Goal: Information Seeking & Learning: Learn about a topic

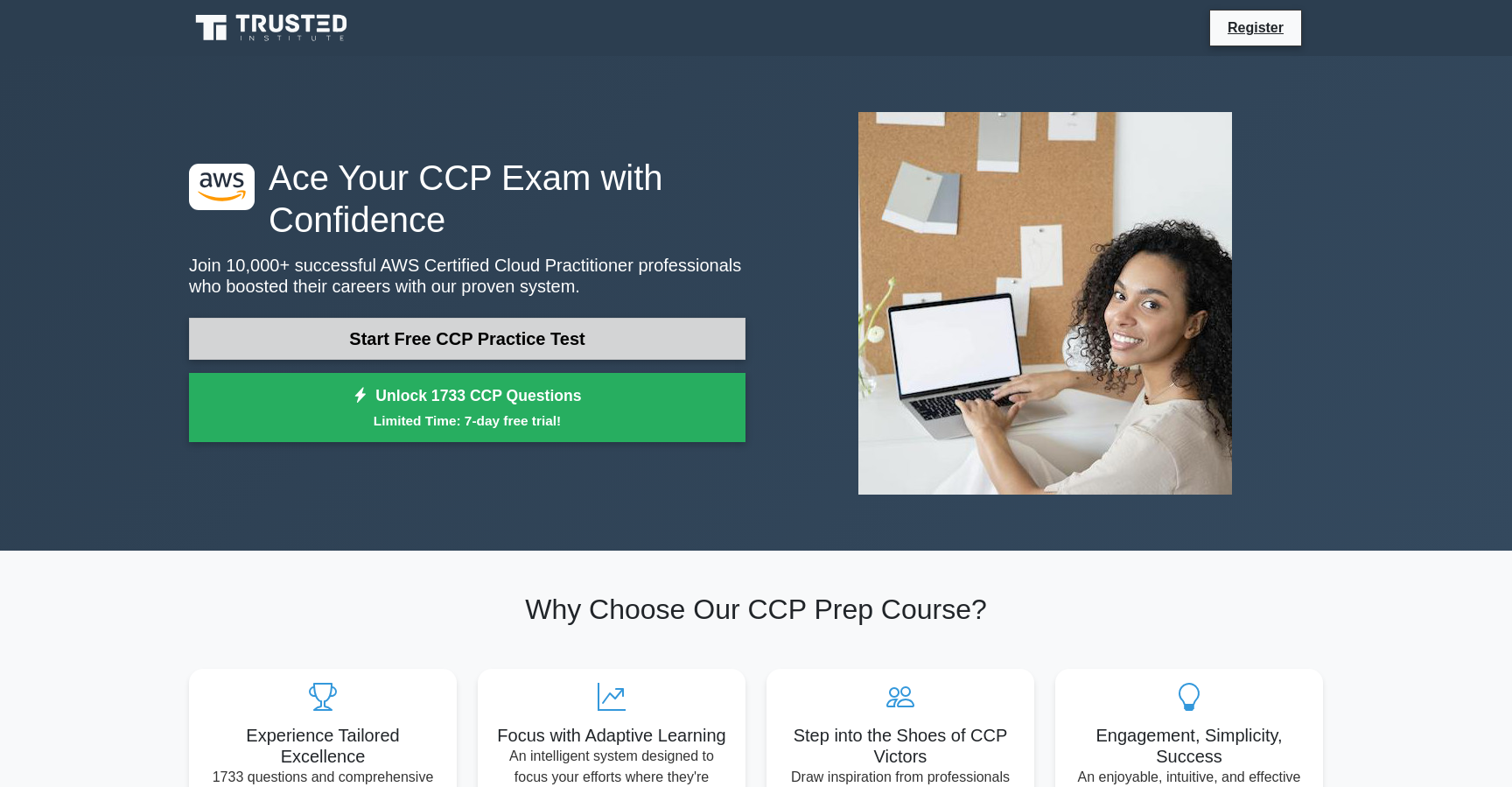
click at [481, 346] on link "Start Free CCP Practice Test" at bounding box center [467, 338] width 557 height 42
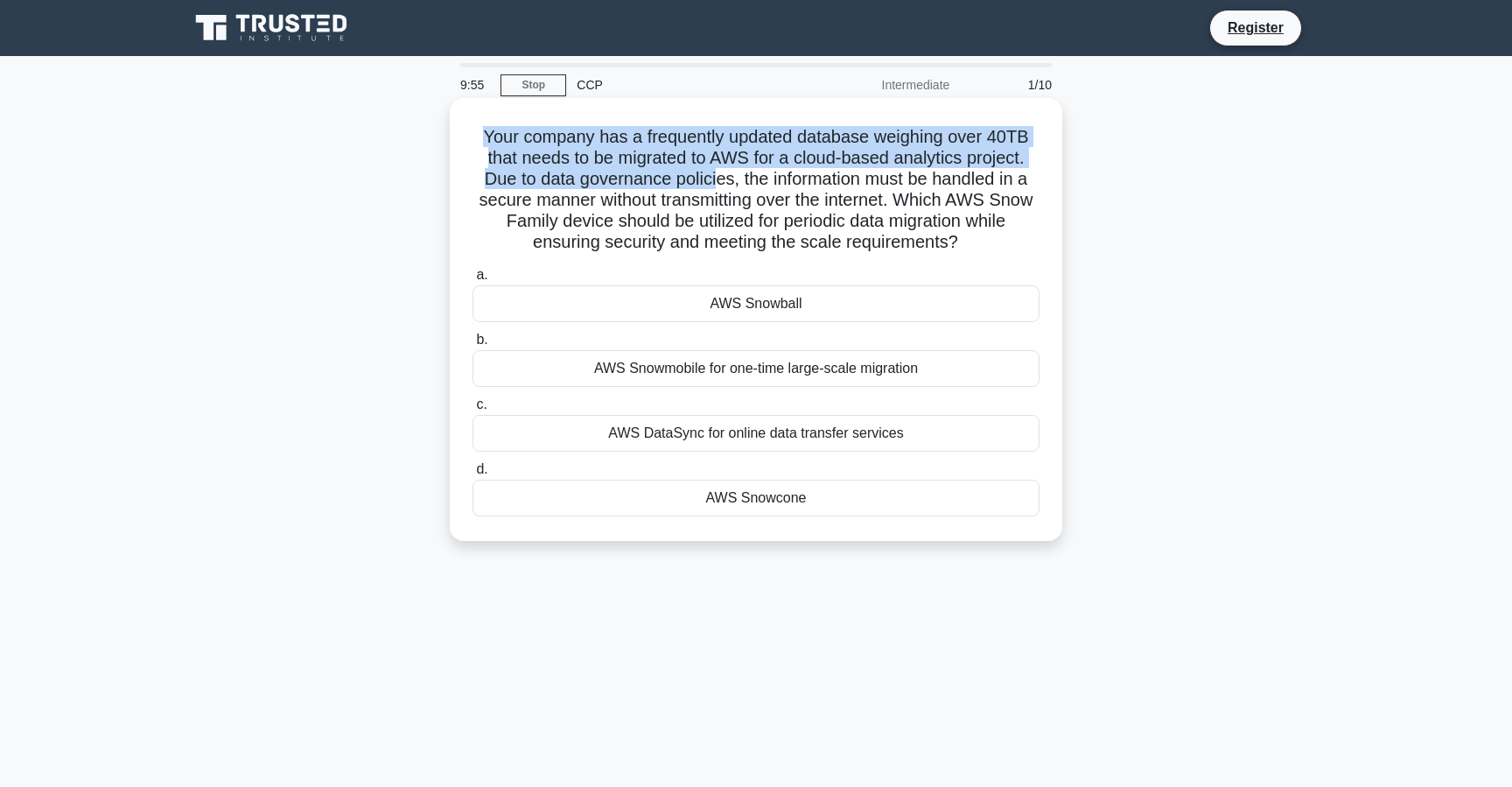
drag, startPoint x: 480, startPoint y: 132, endPoint x: 715, endPoint y: 170, distance: 238.1
click at [714, 170] on h5 "Your company has a frequently updated database weighing over 40TB that needs to…" at bounding box center [756, 189] width 571 height 128
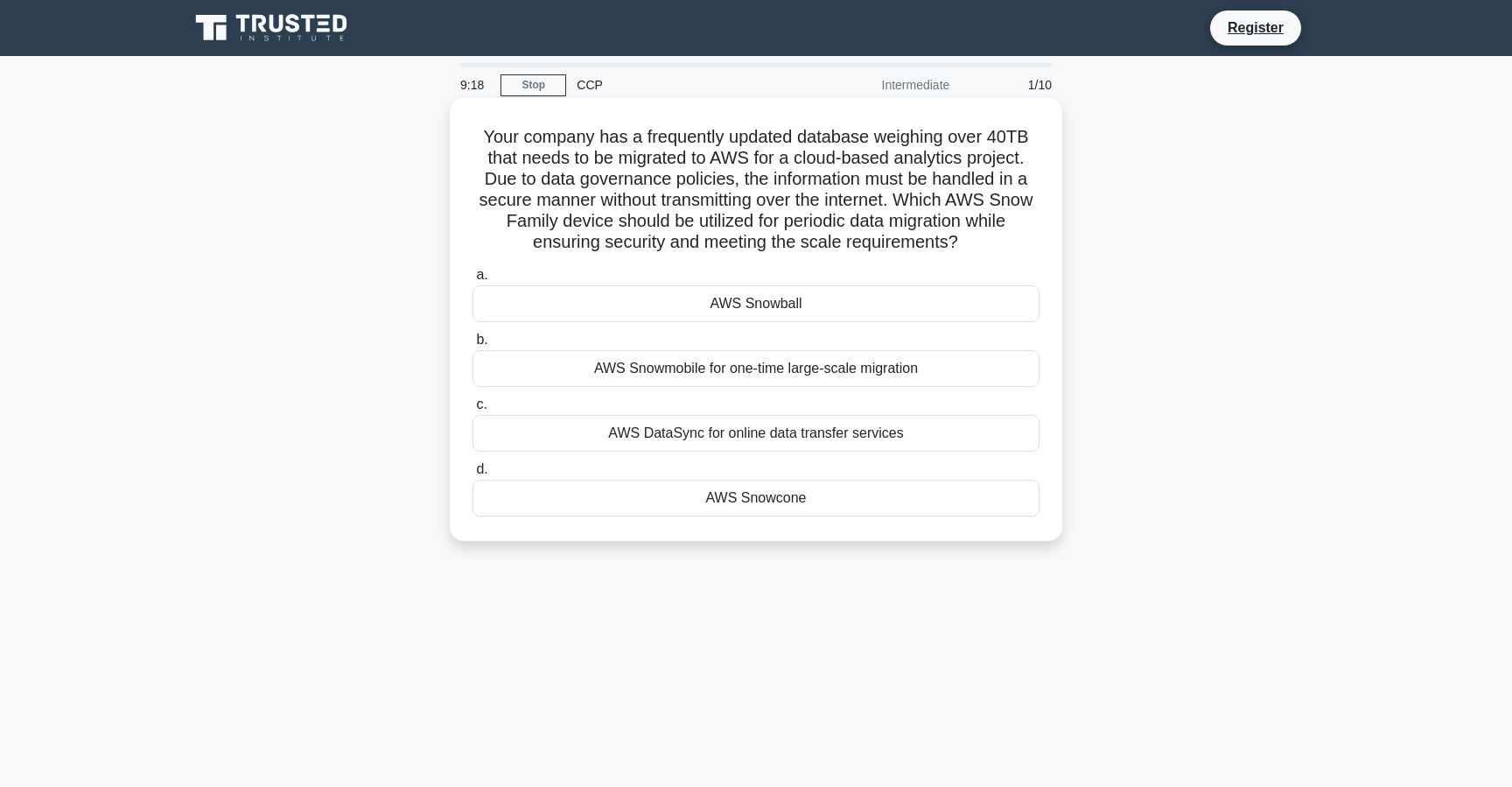
click at [770, 307] on div "AWS Snowball" at bounding box center [756, 303] width 567 height 37
click at [473, 281] on input "a. AWS Snowball" at bounding box center [473, 275] width 0 height 12
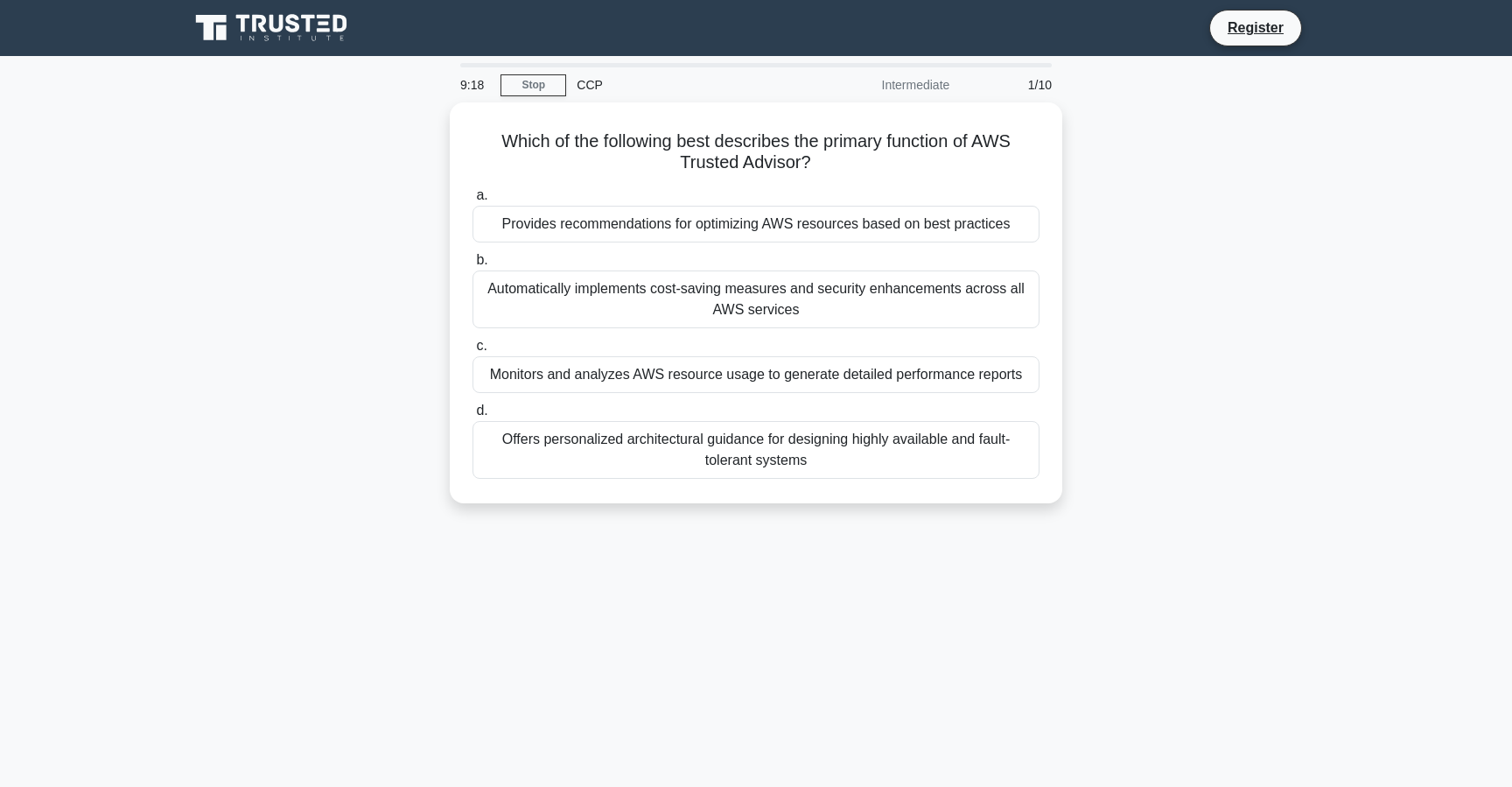
click at [770, 307] on div "Automatically implements cost-saving measures and security enhancements across …" at bounding box center [756, 299] width 567 height 58
click at [473, 266] on input "b. Automatically implements cost-saving measures and security enhancements acro…" at bounding box center [473, 260] width 0 height 12
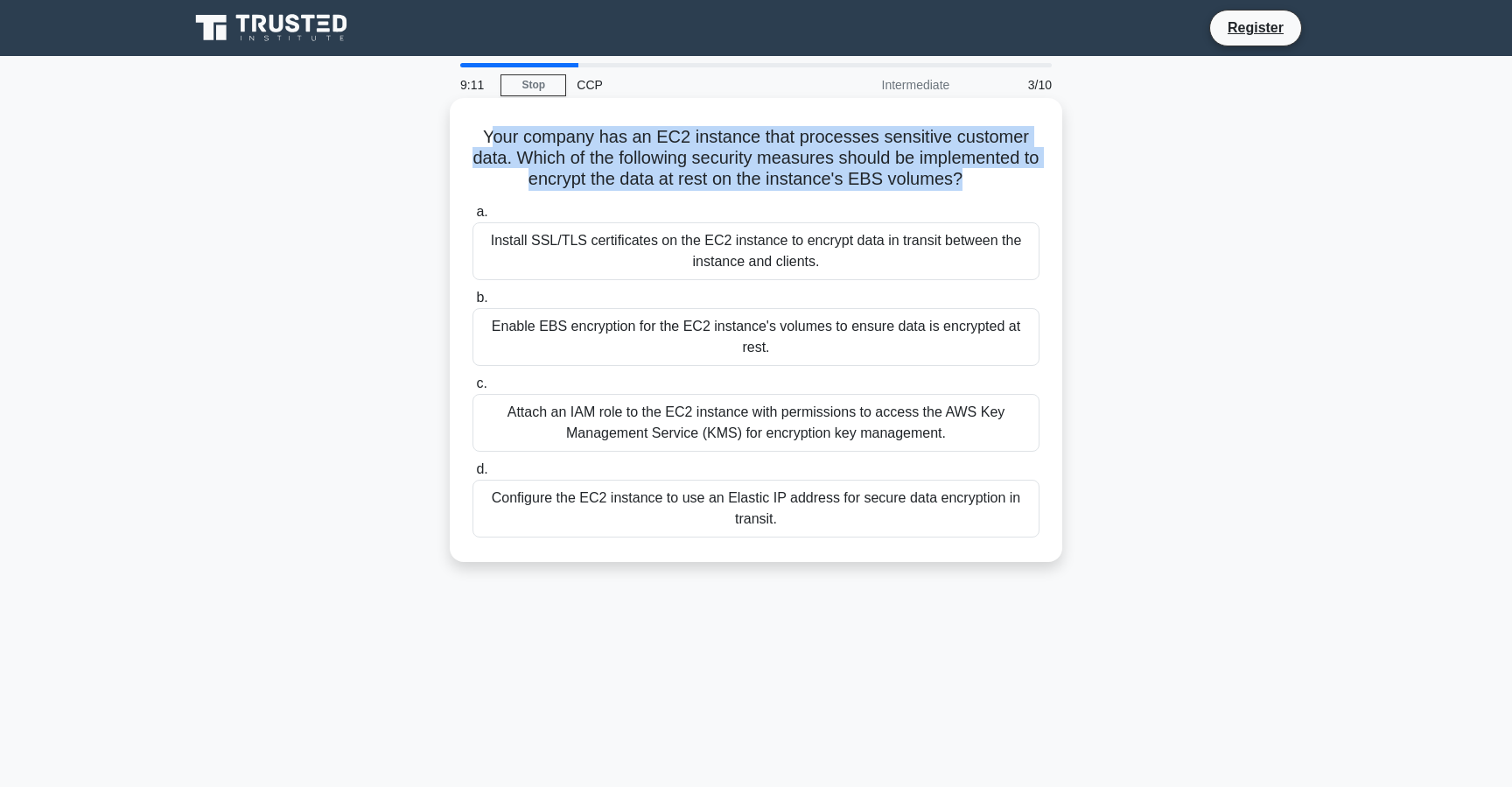
drag, startPoint x: 521, startPoint y: 134, endPoint x: 674, endPoint y: 196, distance: 165.1
click at [674, 196] on div "Your company has an EC2 instance that processes sensitive customer data. Which …" at bounding box center [756, 330] width 599 height 450
